Goal: Task Accomplishment & Management: Use online tool/utility

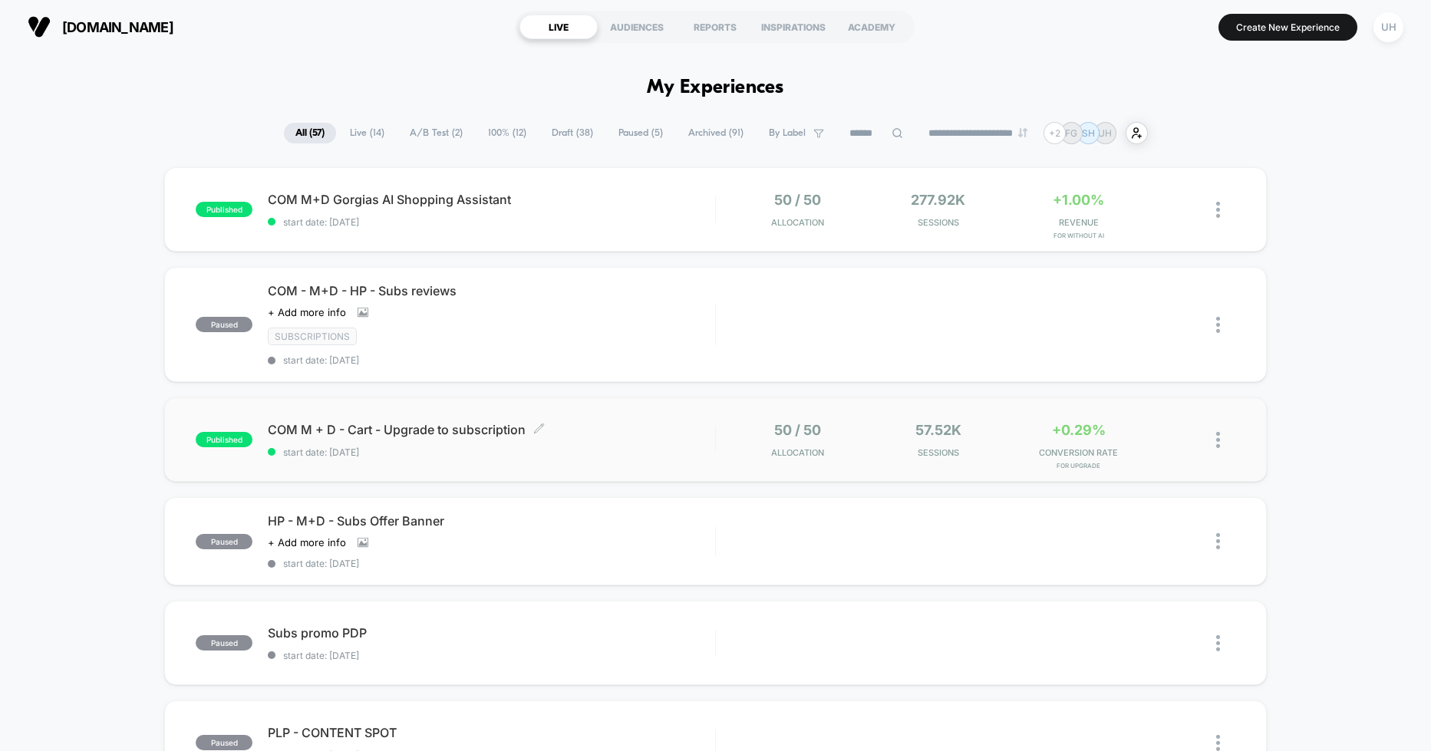
click at [523, 434] on span "COM M + D - Cart - Upgrade to subscription Click to edit experience details" at bounding box center [491, 429] width 447 height 15
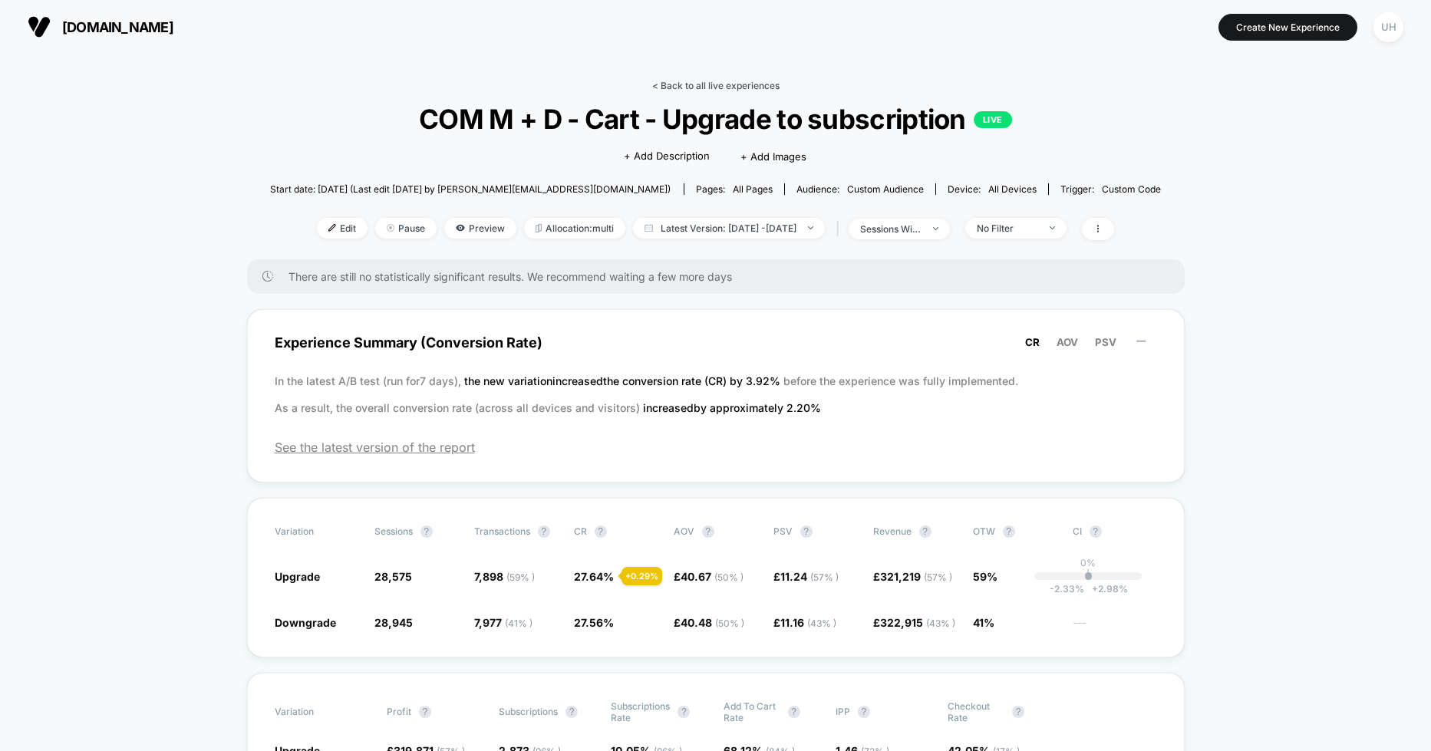
click at [705, 83] on link "< Back to all live experiences" at bounding box center [715, 86] width 127 height 12
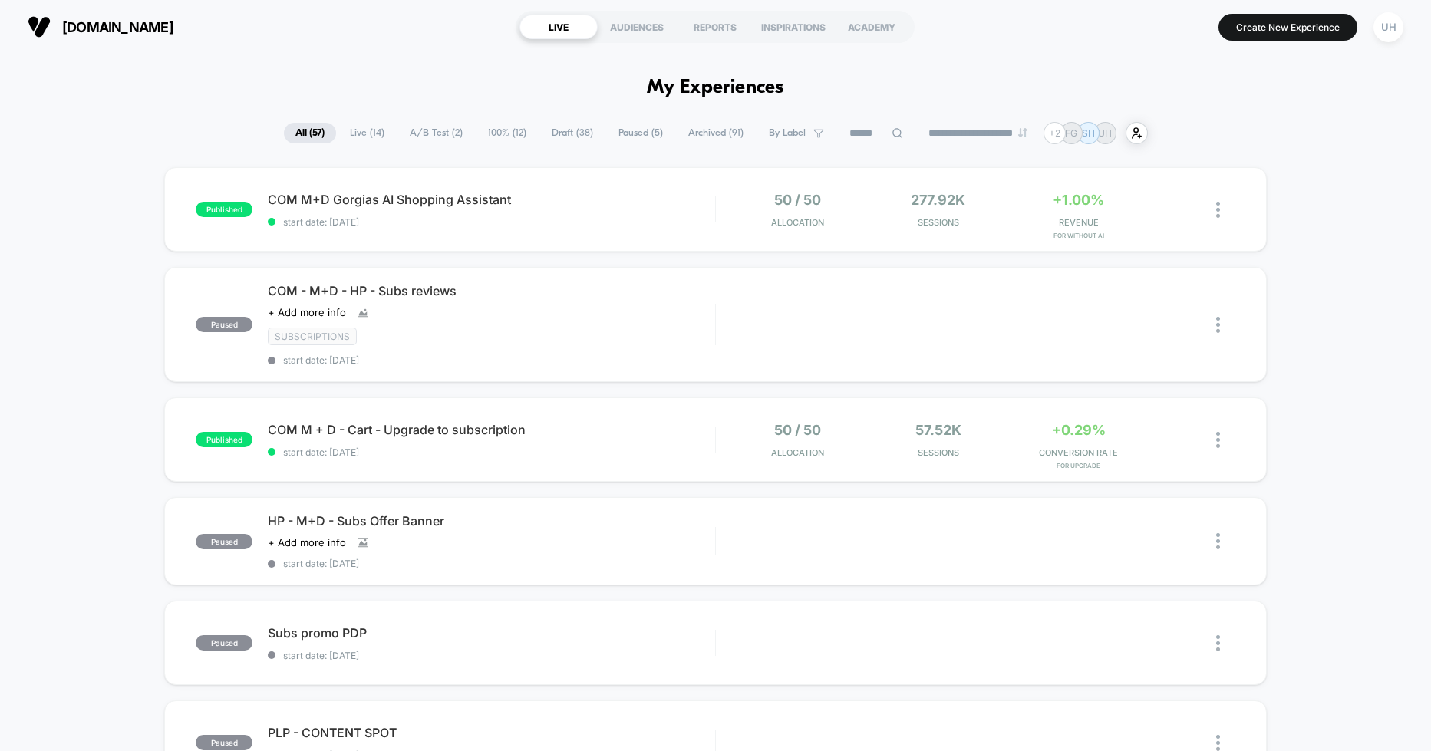
click at [559, 126] on span "Draft ( 38 )" at bounding box center [572, 133] width 64 height 21
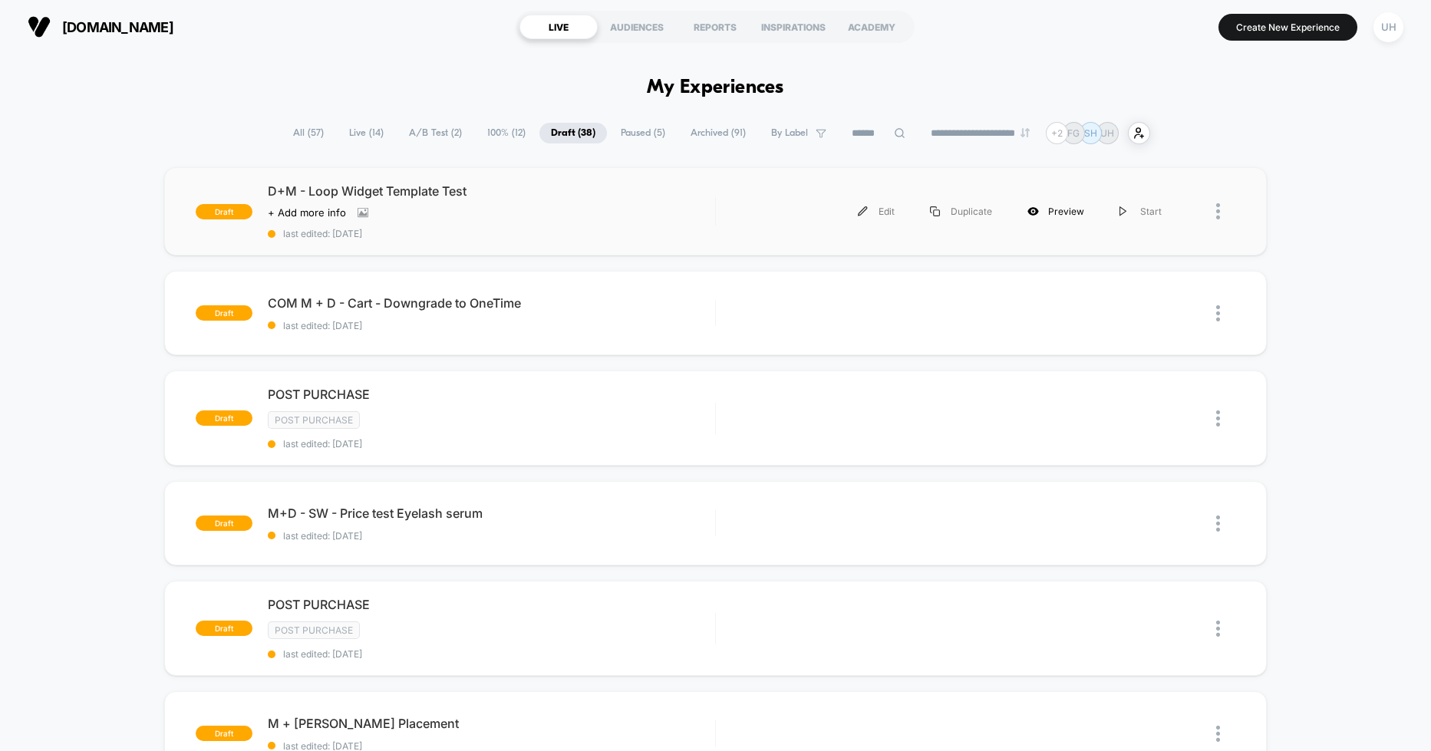
click at [1055, 210] on div "Preview" at bounding box center [1056, 211] width 92 height 35
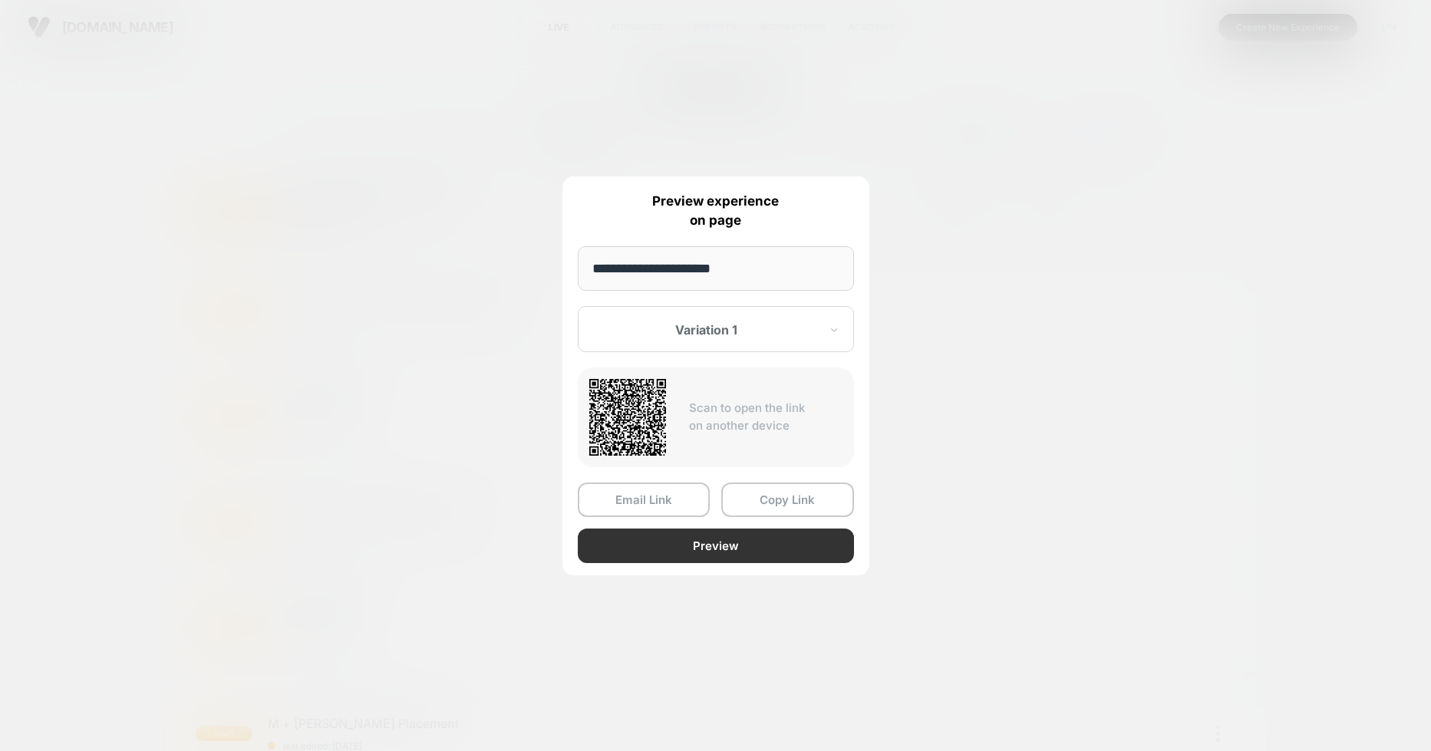
click at [710, 543] on button "Preview" at bounding box center [716, 546] width 276 height 35
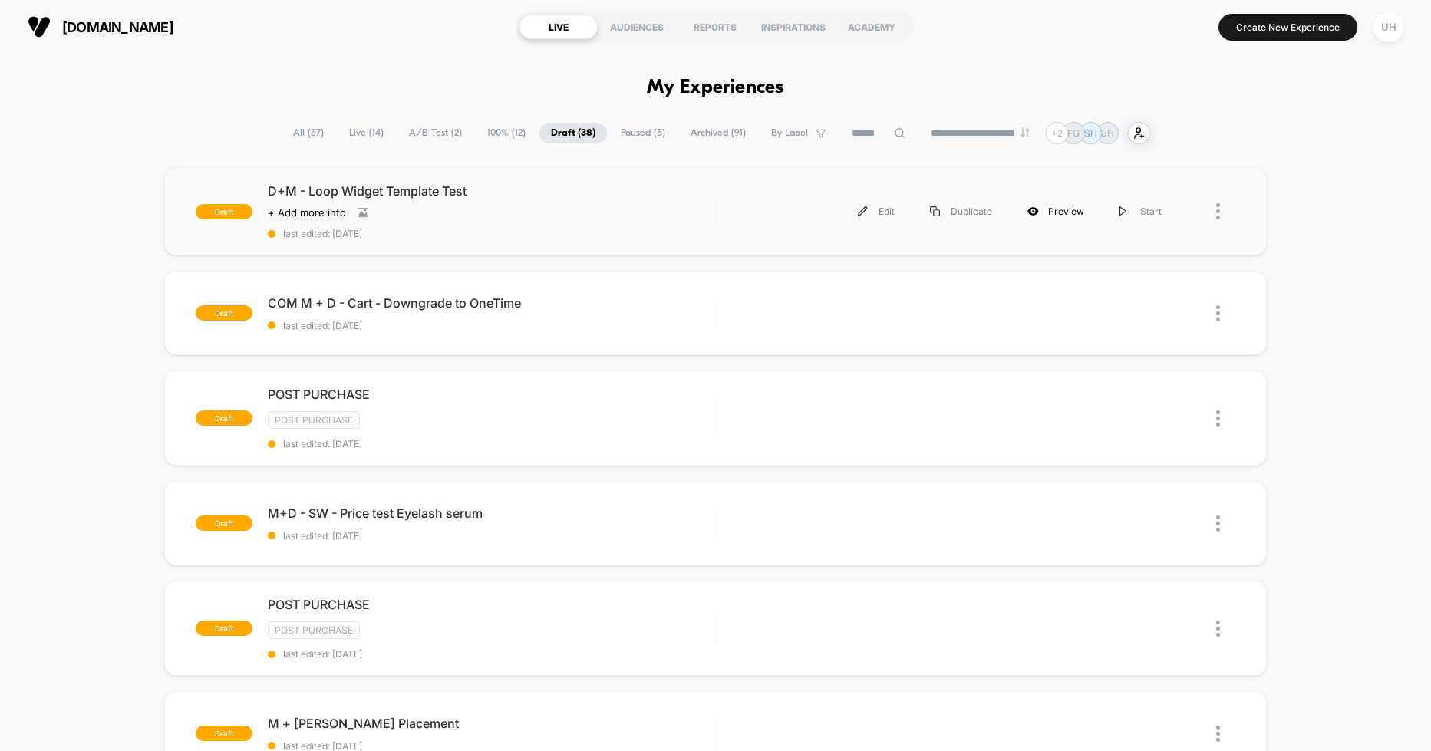
click at [1055, 206] on div "Preview" at bounding box center [1056, 211] width 92 height 35
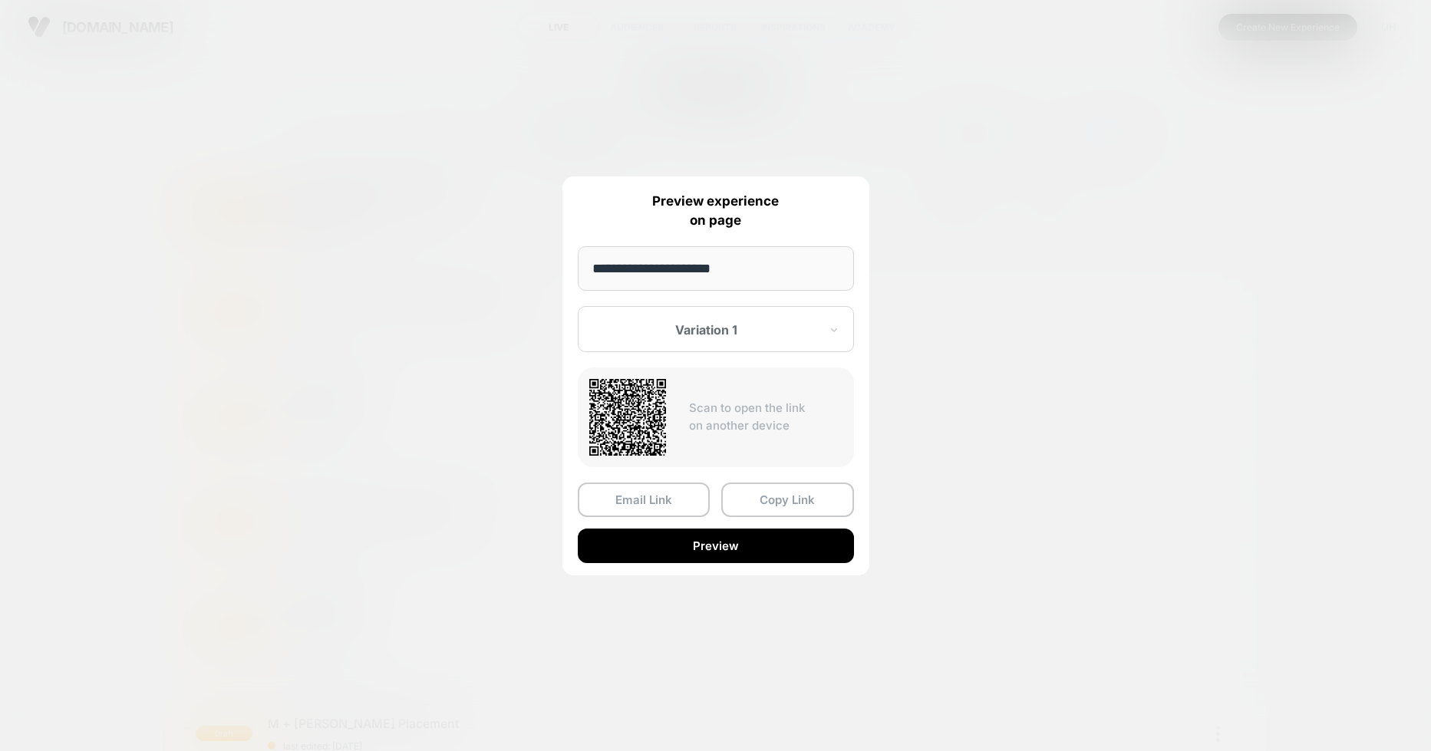
click at [713, 328] on div at bounding box center [707, 329] width 226 height 15
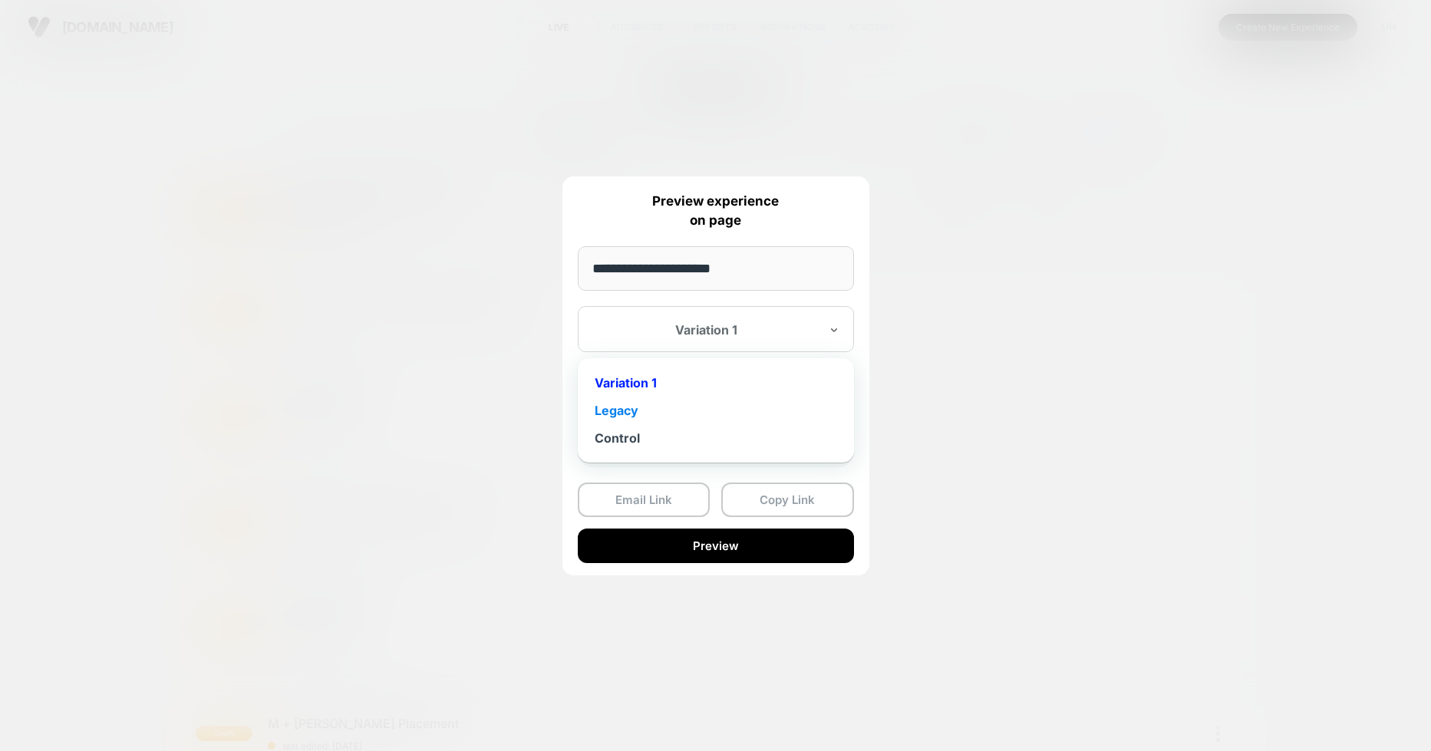
click at [666, 409] on div "Legacy" at bounding box center [716, 411] width 261 height 28
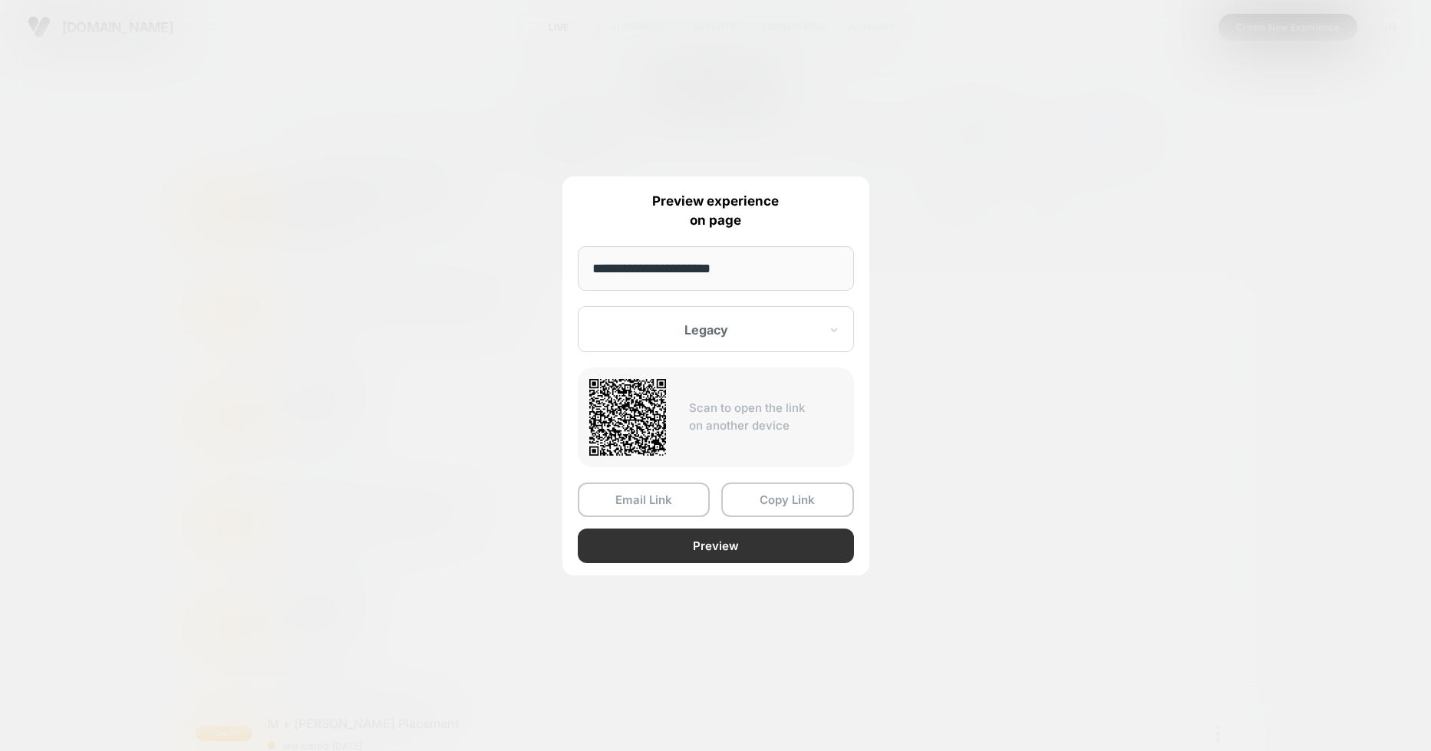
click at [684, 543] on button "Preview" at bounding box center [716, 546] width 276 height 35
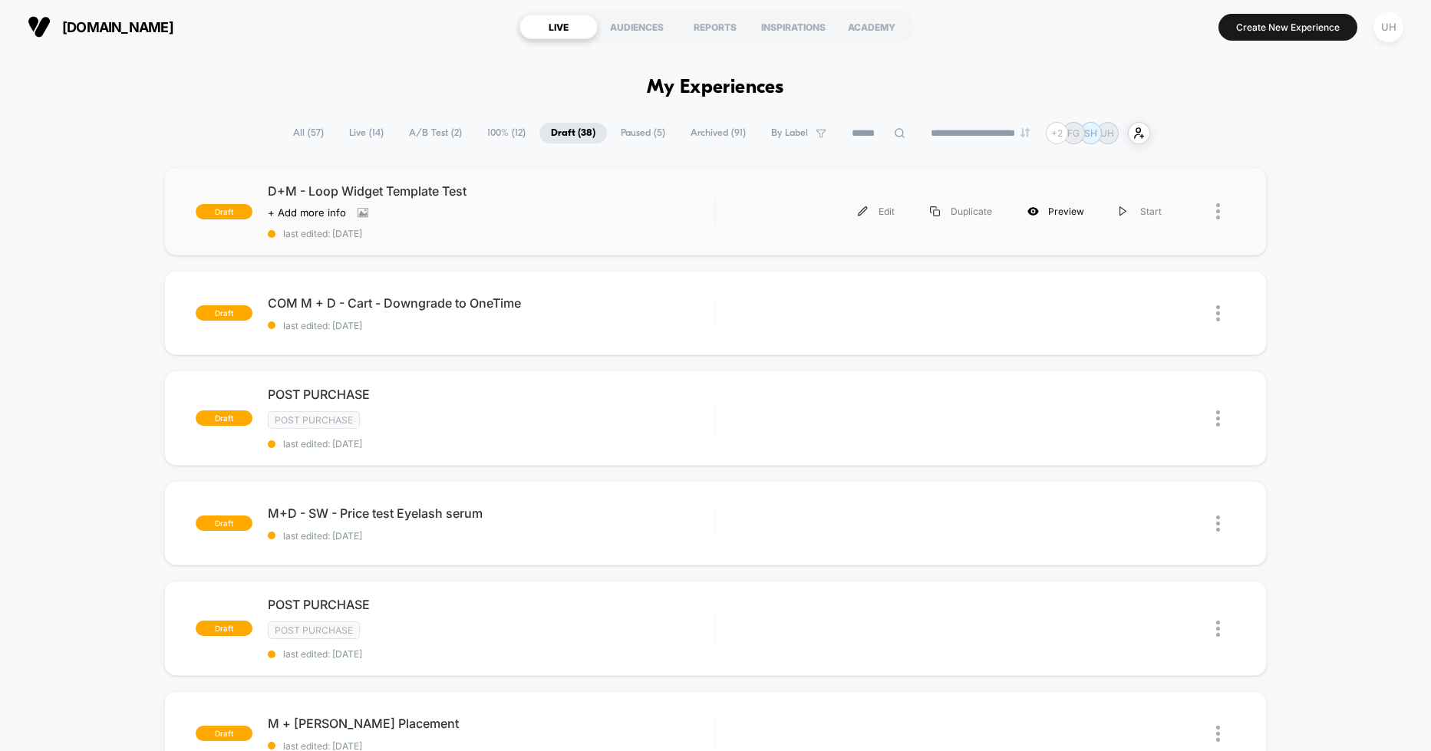
click at [1070, 212] on div "Preview" at bounding box center [1056, 211] width 92 height 35
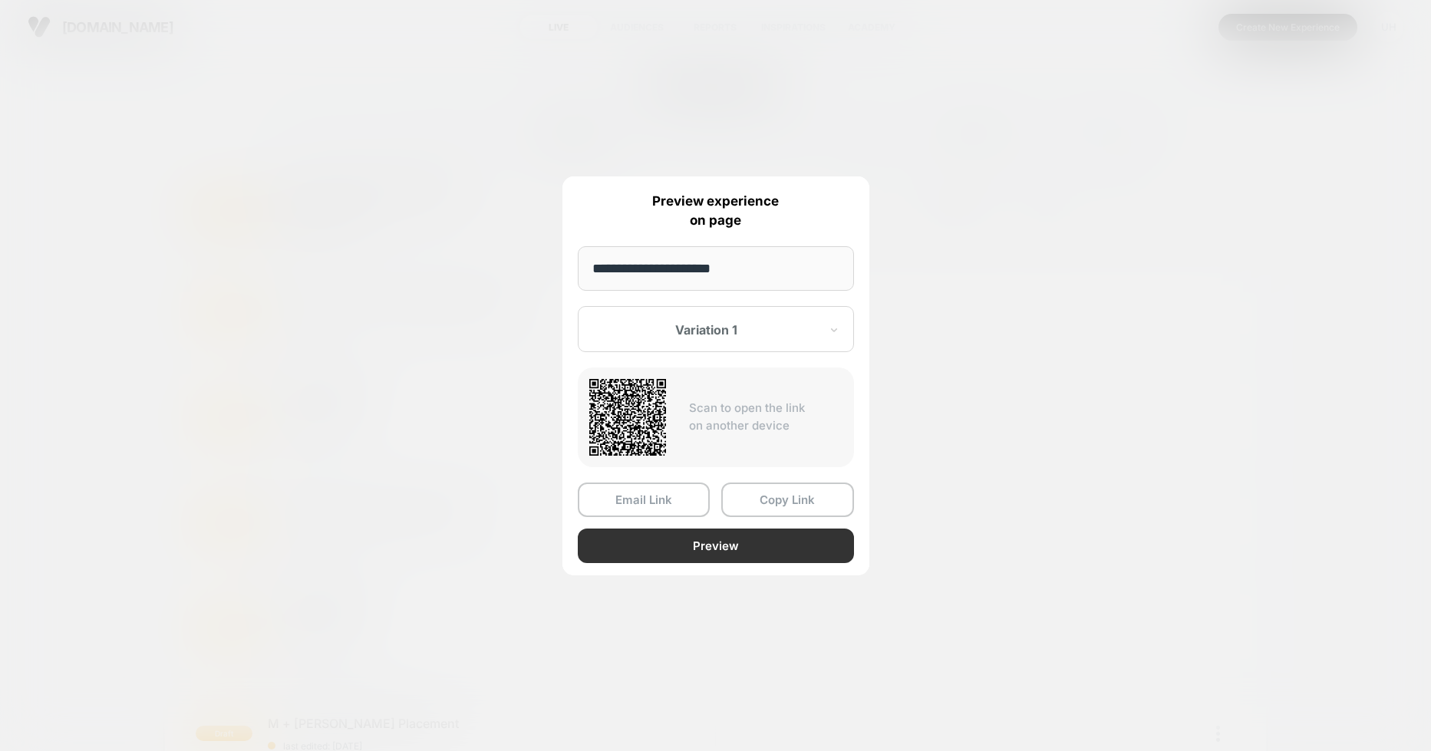
click at [712, 546] on button "Preview" at bounding box center [716, 546] width 276 height 35
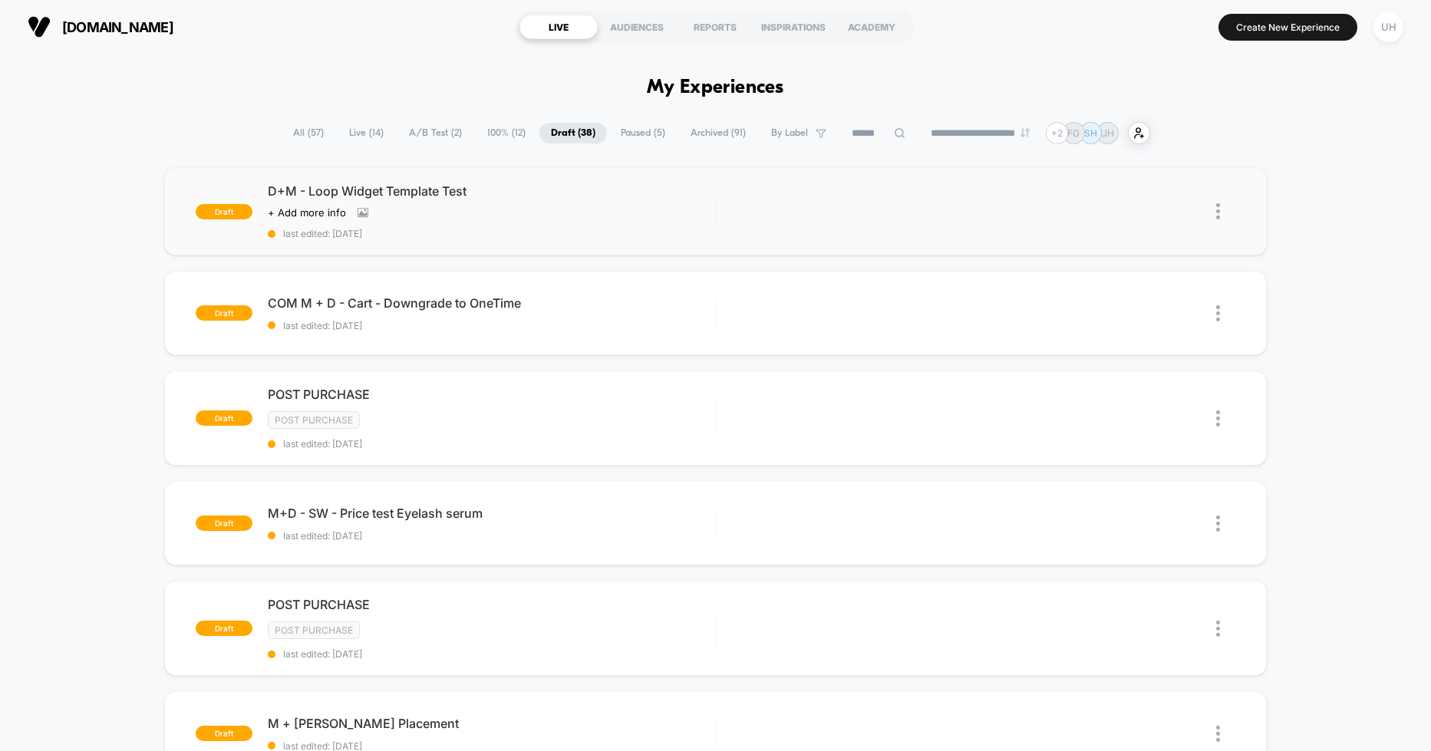
click at [368, 132] on span "Live ( 14 )" at bounding box center [367, 133] width 58 height 21
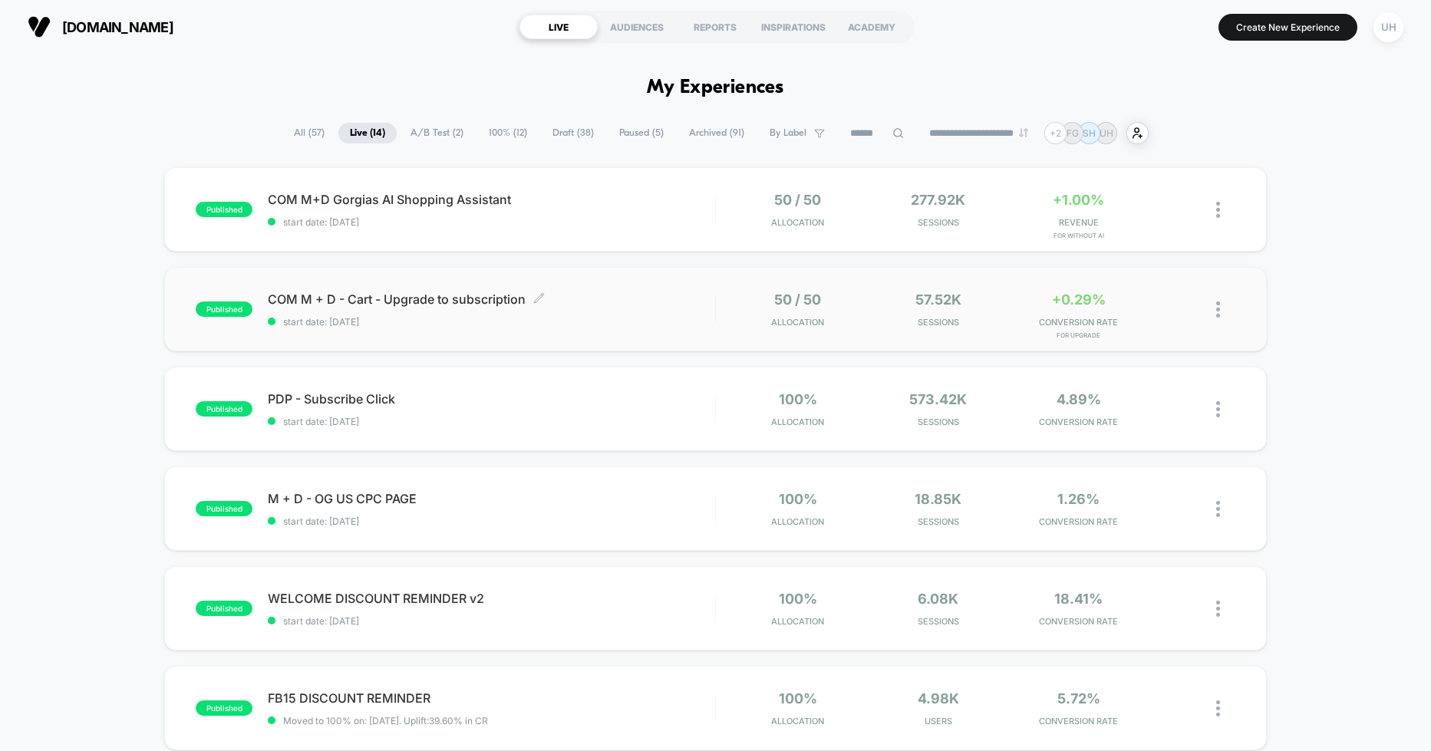
click at [652, 302] on span "COM M + D - Cart - Upgrade to subscription Click to edit experience details" at bounding box center [491, 299] width 447 height 15
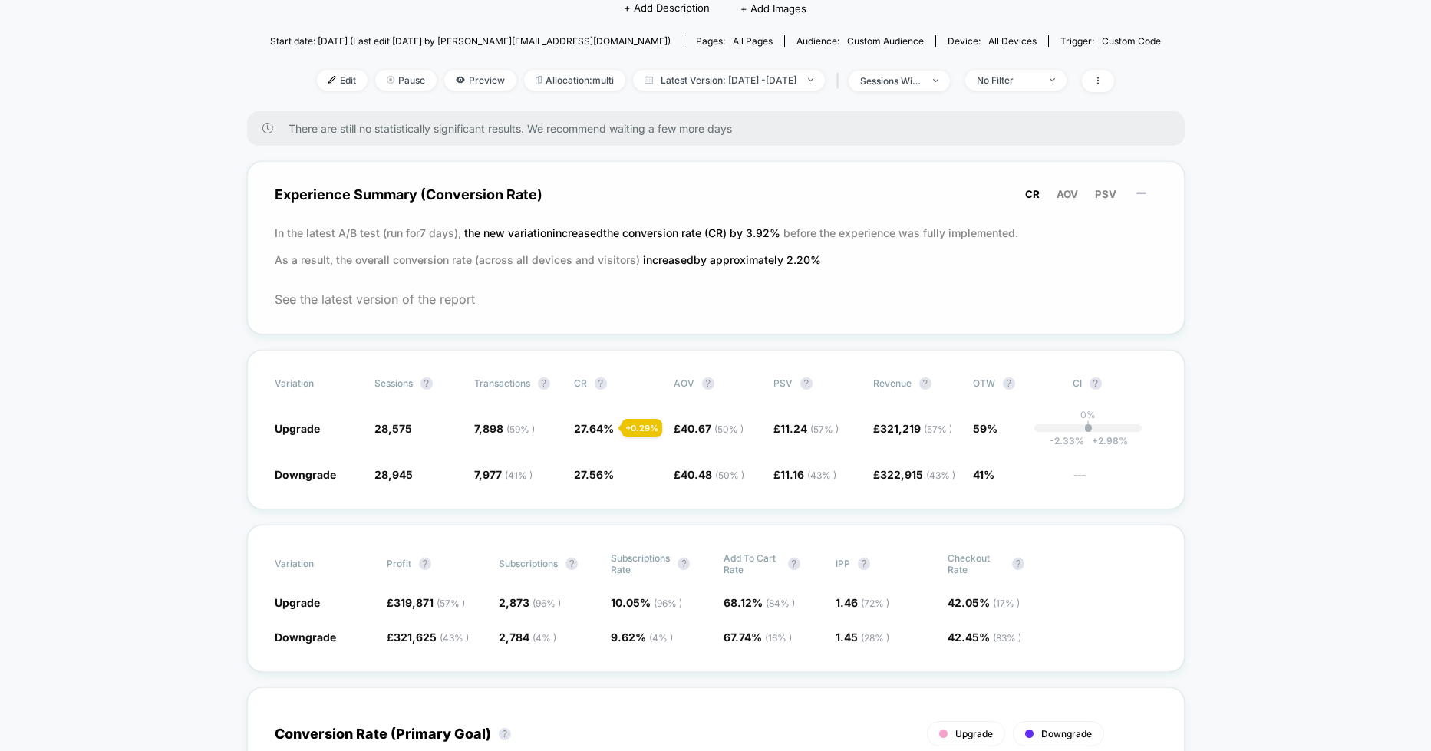
scroll to position [152, 0]
